Goal: Information Seeking & Learning: Learn about a topic

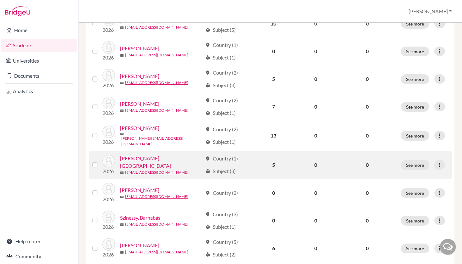
scroll to position [171, 0]
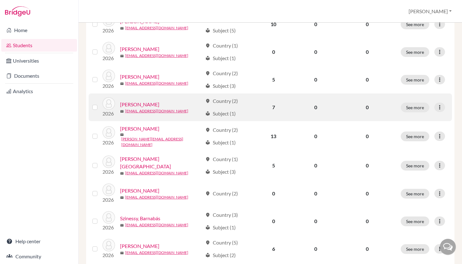
click at [138, 101] on link "[PERSON_NAME]" at bounding box center [139, 105] width 39 height 8
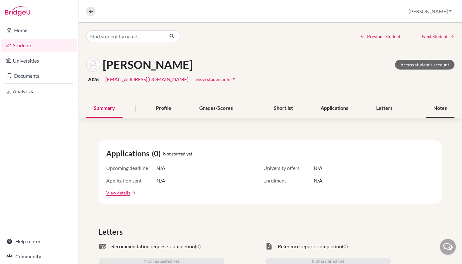
click at [439, 107] on div "Notes" at bounding box center [440, 108] width 29 height 19
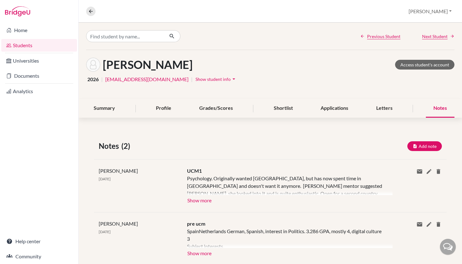
click at [203, 202] on button "Show more" at bounding box center [199, 199] width 25 height 9
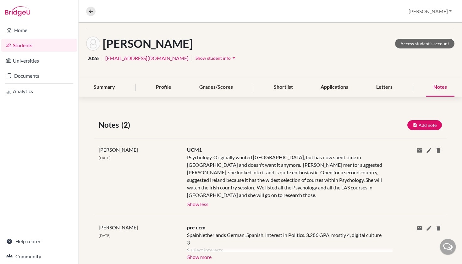
scroll to position [28, 0]
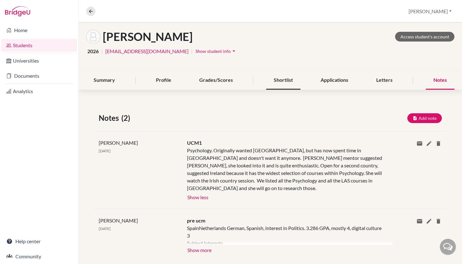
click at [278, 77] on div "Shortlist" at bounding box center [283, 80] width 34 height 19
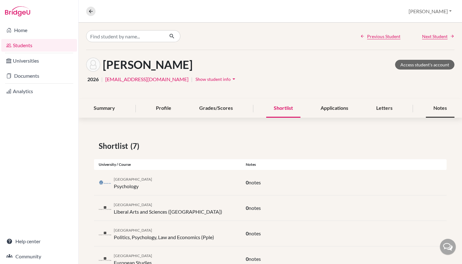
click at [436, 106] on div "Notes" at bounding box center [440, 108] width 29 height 19
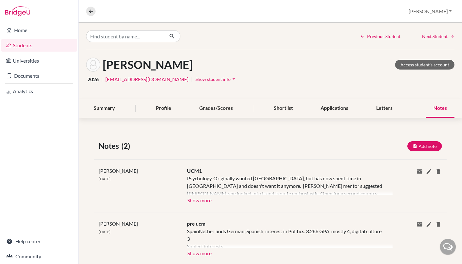
click at [194, 200] on button "Show more" at bounding box center [199, 199] width 25 height 9
